Goal: Find specific page/section: Find specific page/section

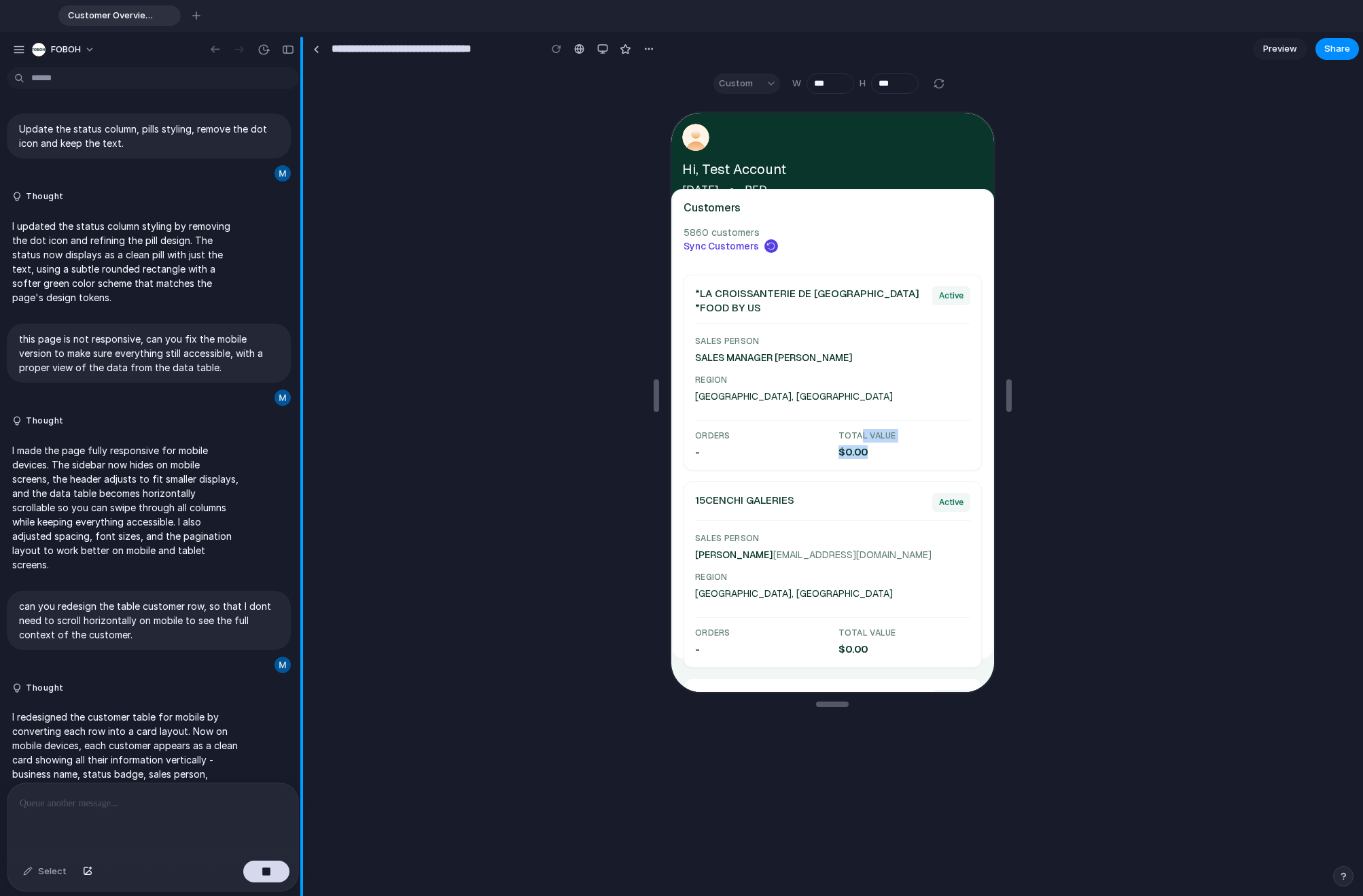
scroll to position [227, 0]
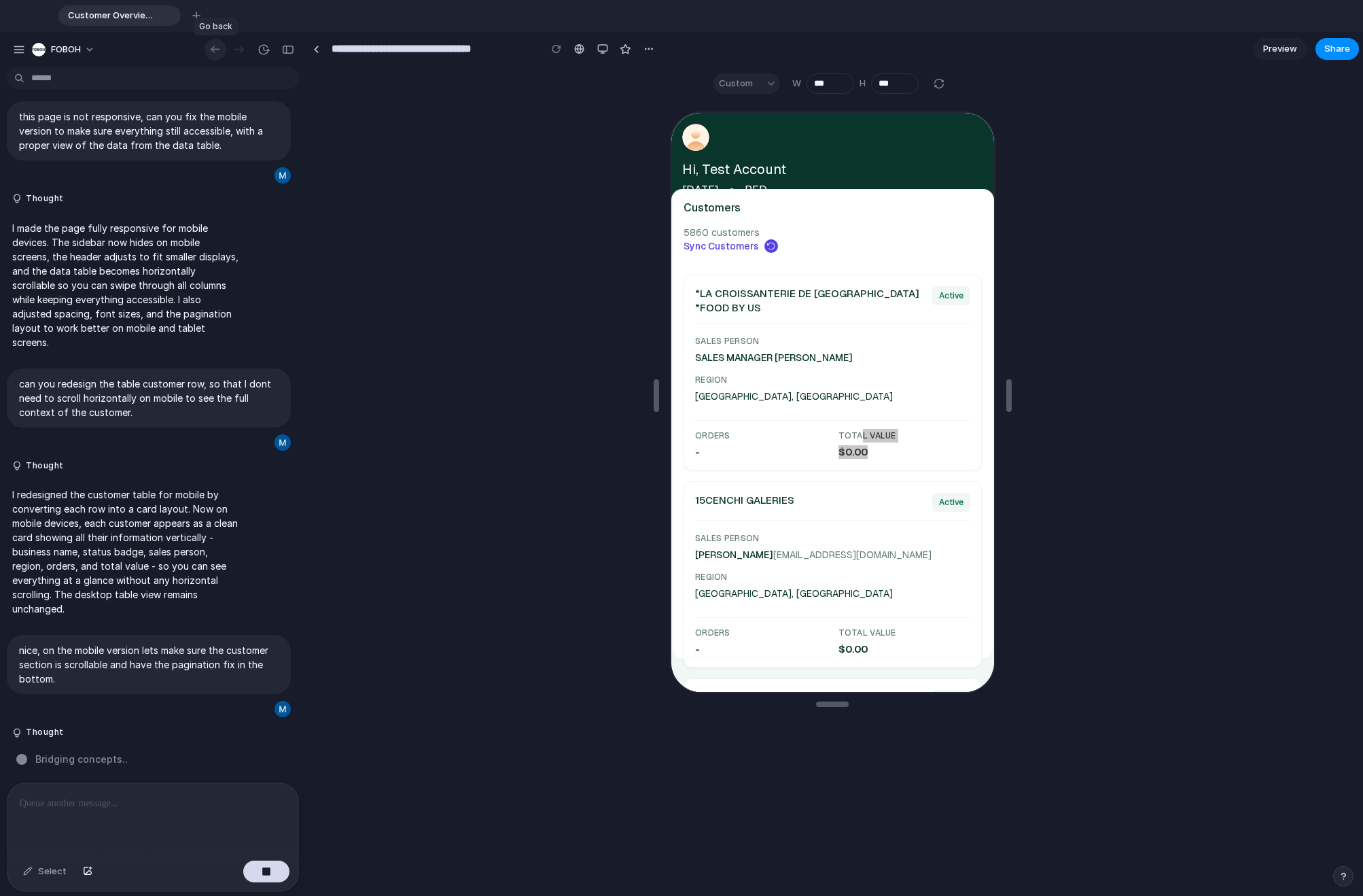
click at [211, 50] on div "button" at bounding box center [215, 49] width 13 height 13
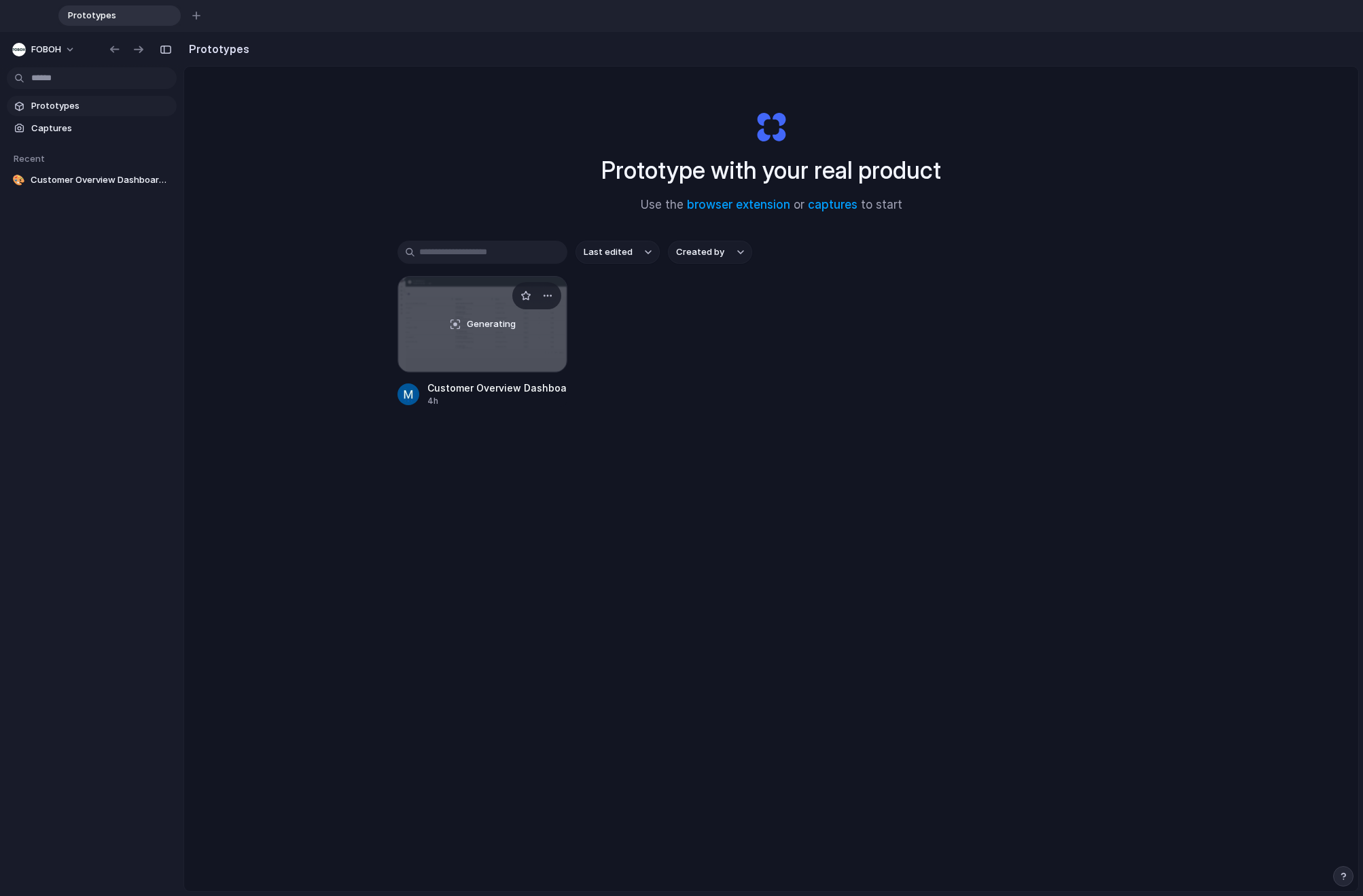
click at [469, 329] on span "Generating" at bounding box center [491, 324] width 49 height 13
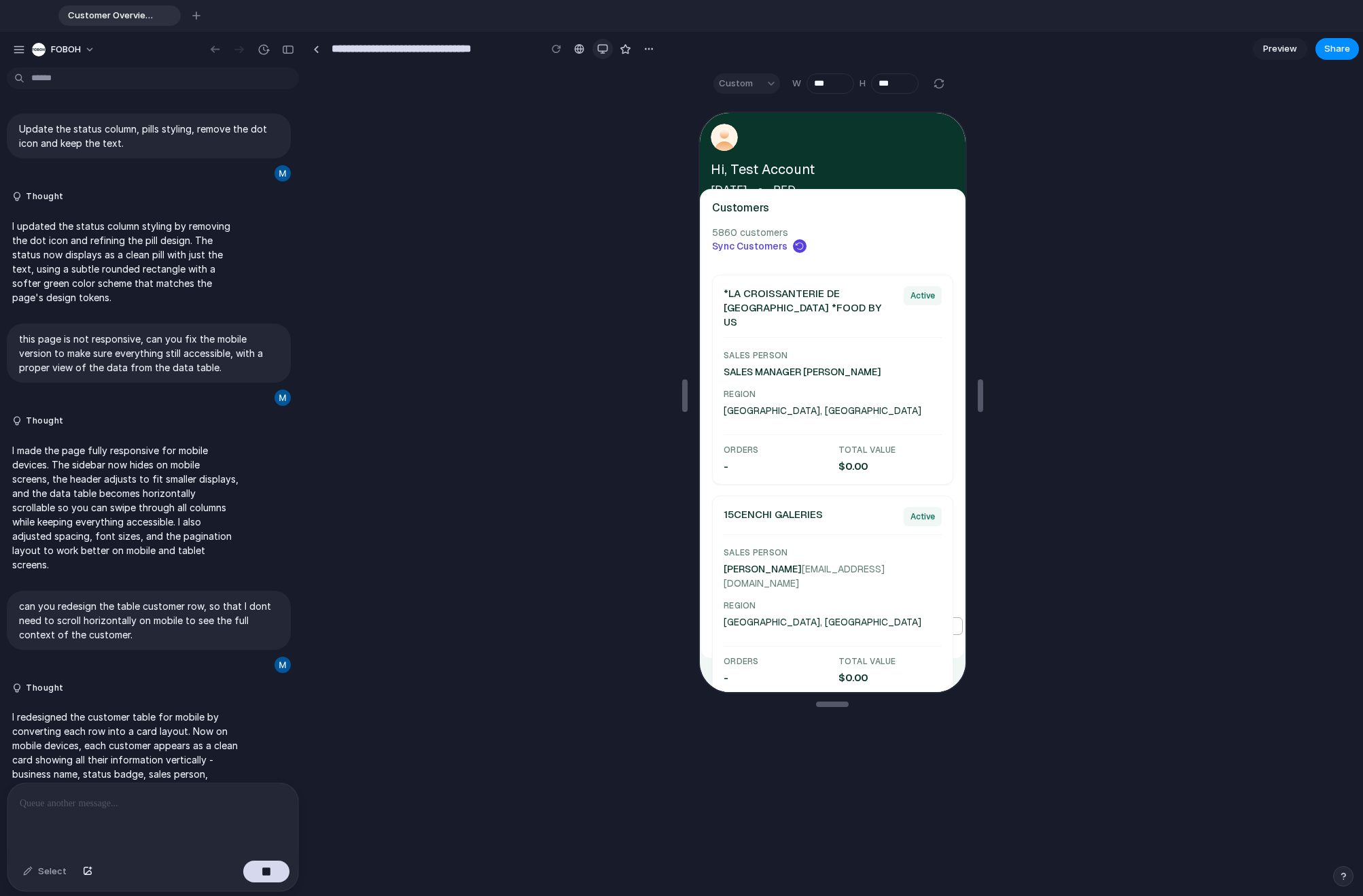
click at [600, 51] on div "button" at bounding box center [603, 49] width 11 height 11
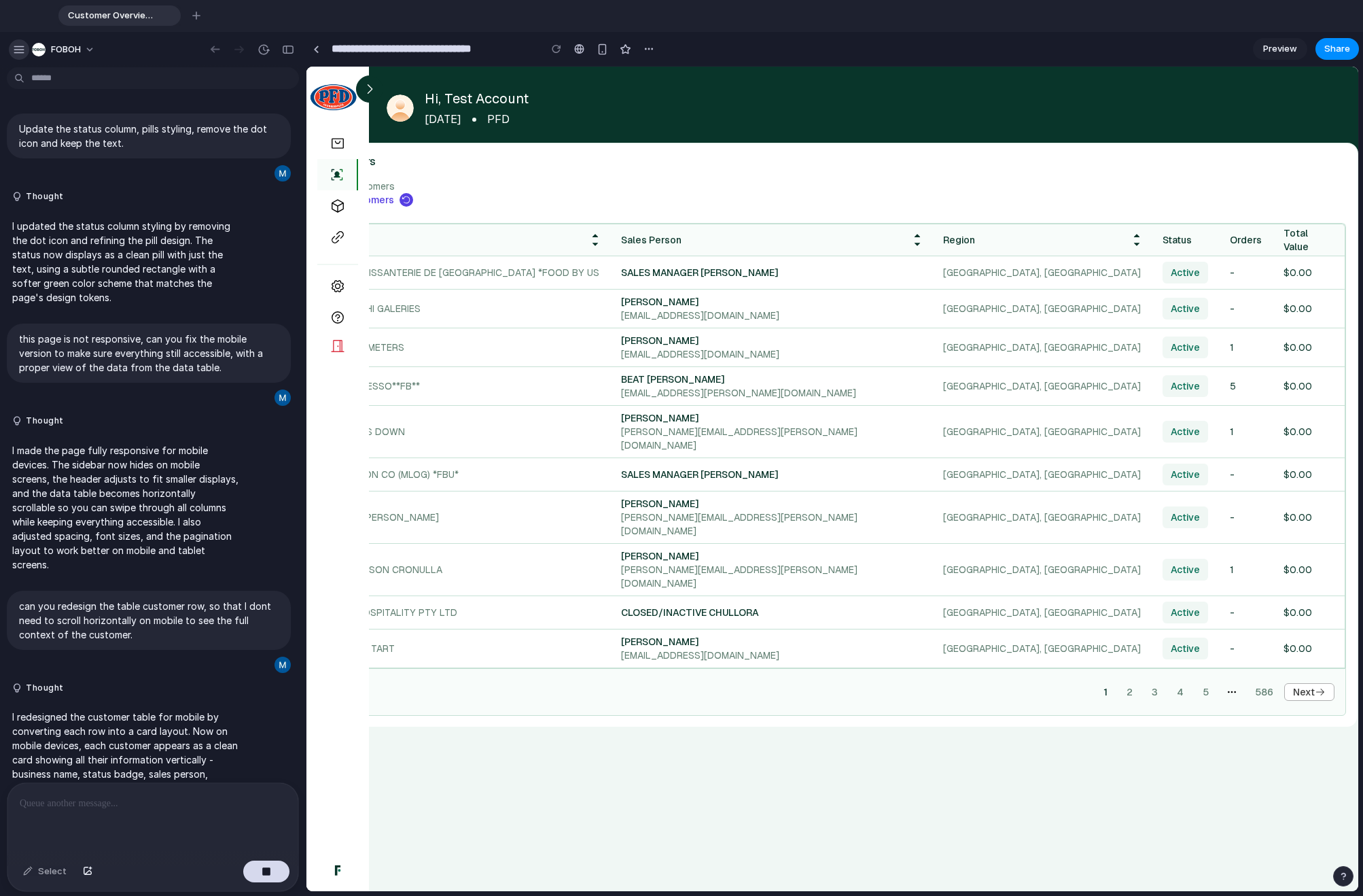
click at [15, 45] on div "button" at bounding box center [19, 49] width 13 height 13
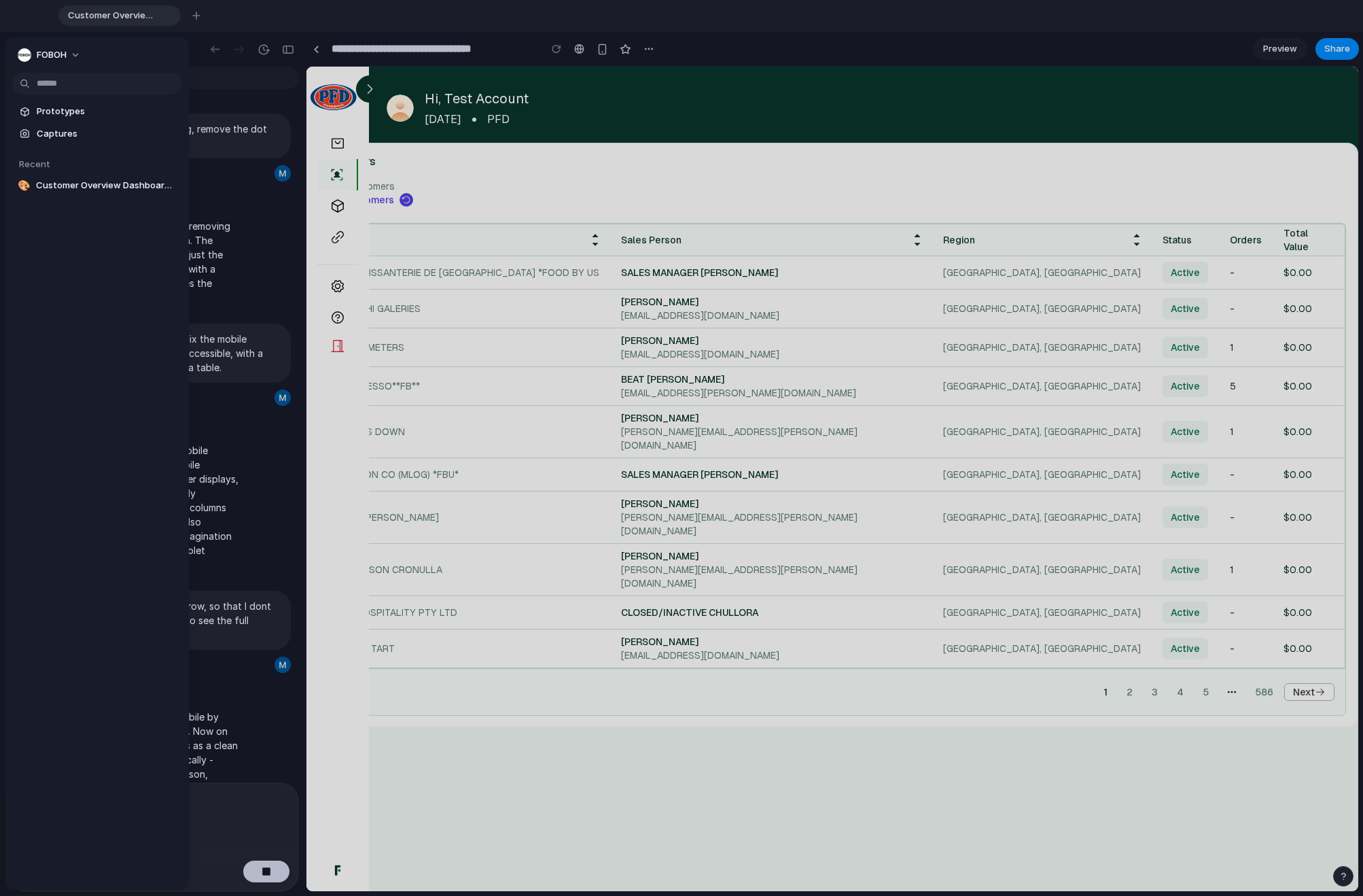
click at [568, 122] on div at bounding box center [681, 448] width 1363 height 896
